Goal: Navigation & Orientation: Find specific page/section

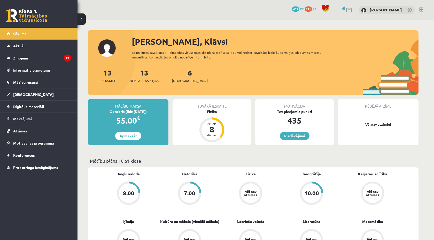
click at [410, 11] on link at bounding box center [409, 10] width 5 height 5
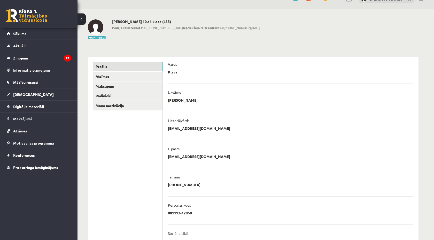
scroll to position [22, 0]
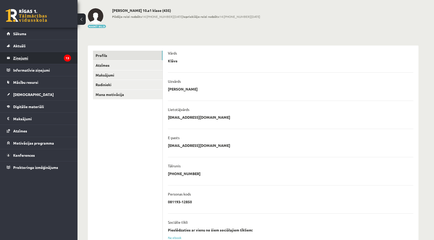
click at [34, 60] on legend "Ziņojumi 13" at bounding box center [42, 58] width 58 height 12
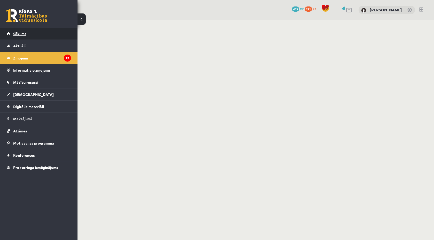
click at [34, 32] on link "Sākums" at bounding box center [39, 34] width 64 height 12
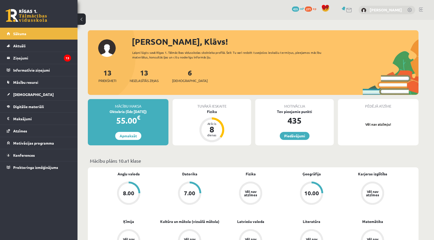
click at [394, 9] on link "[PERSON_NAME]" at bounding box center [386, 9] width 32 height 5
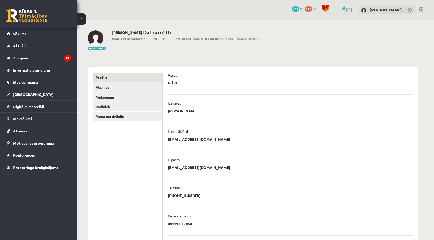
scroll to position [0, 0]
click at [18, 59] on legend "Ziņojumi 13" at bounding box center [42, 58] width 58 height 12
